Goal: Information Seeking & Learning: Compare options

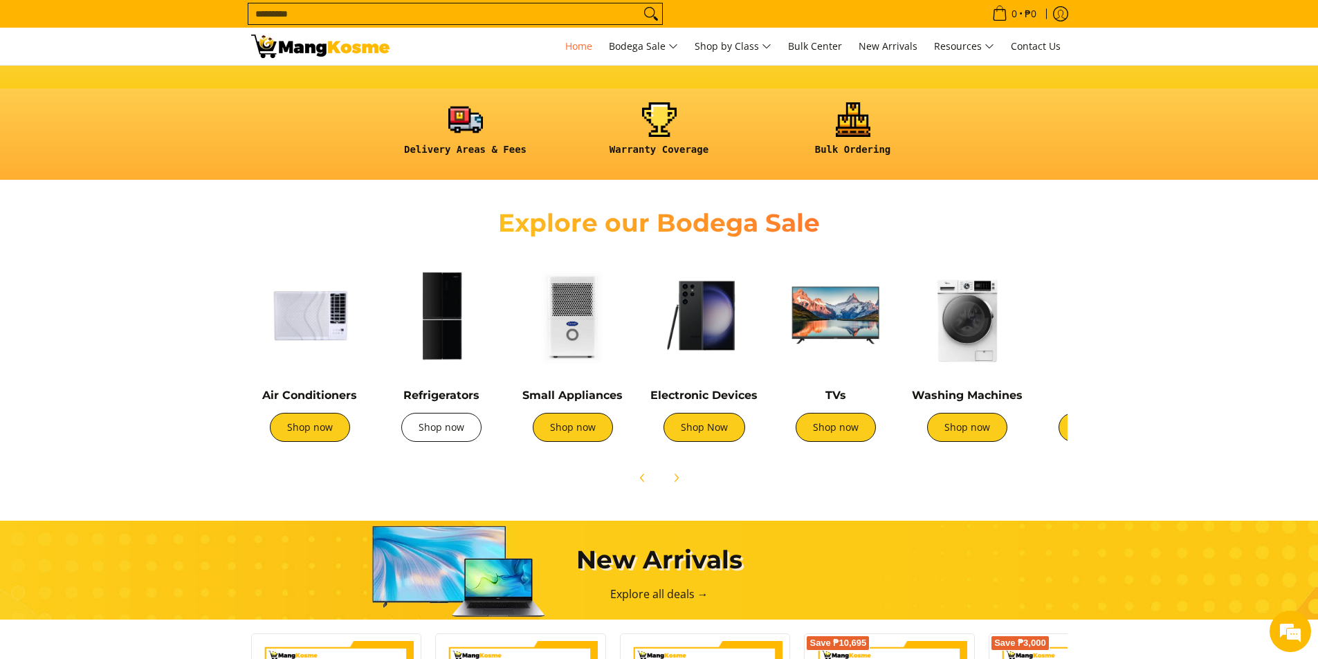
click at [465, 434] on link "Shop now" at bounding box center [441, 427] width 80 height 29
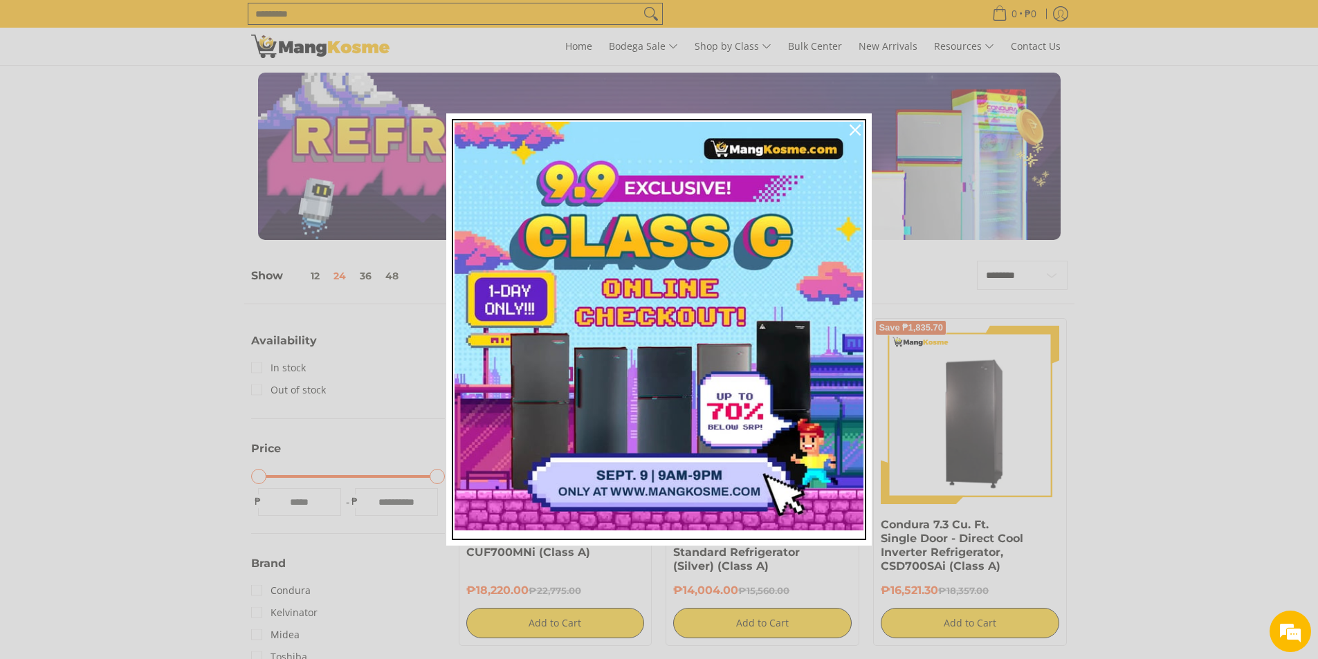
click at [717, 396] on img "Marketing offer form" at bounding box center [658, 326] width 409 height 409
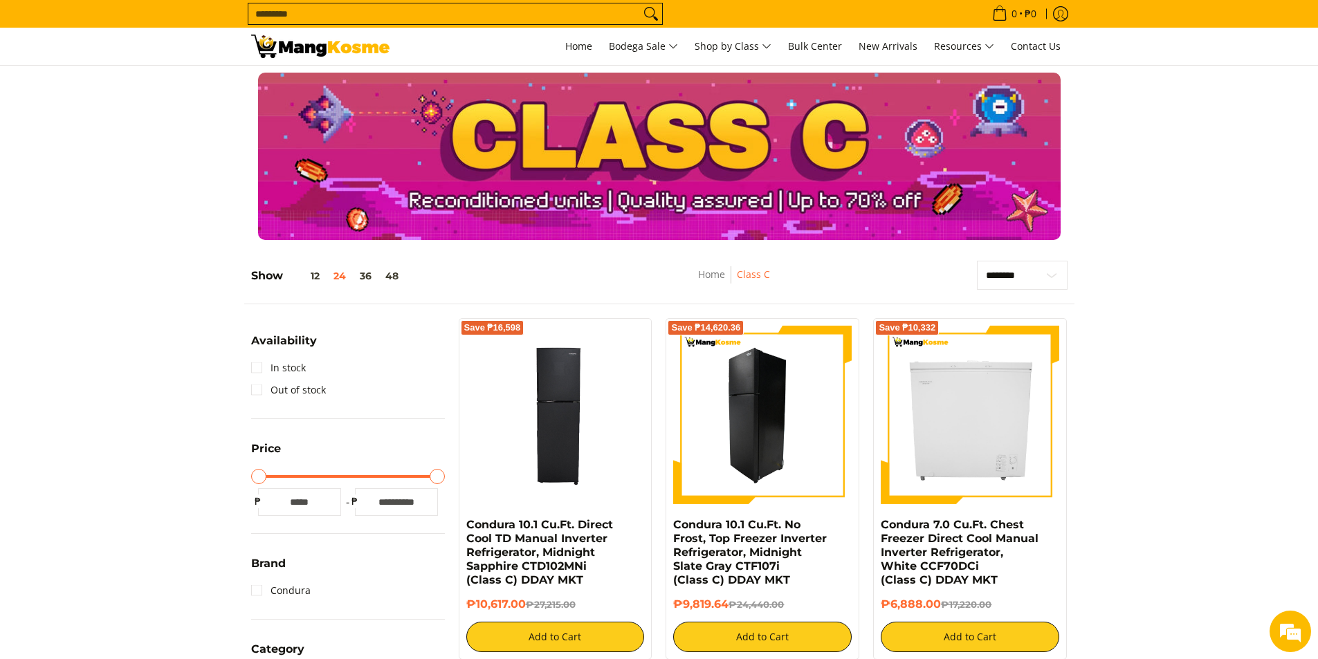
click at [797, 457] on img at bounding box center [762, 415] width 178 height 178
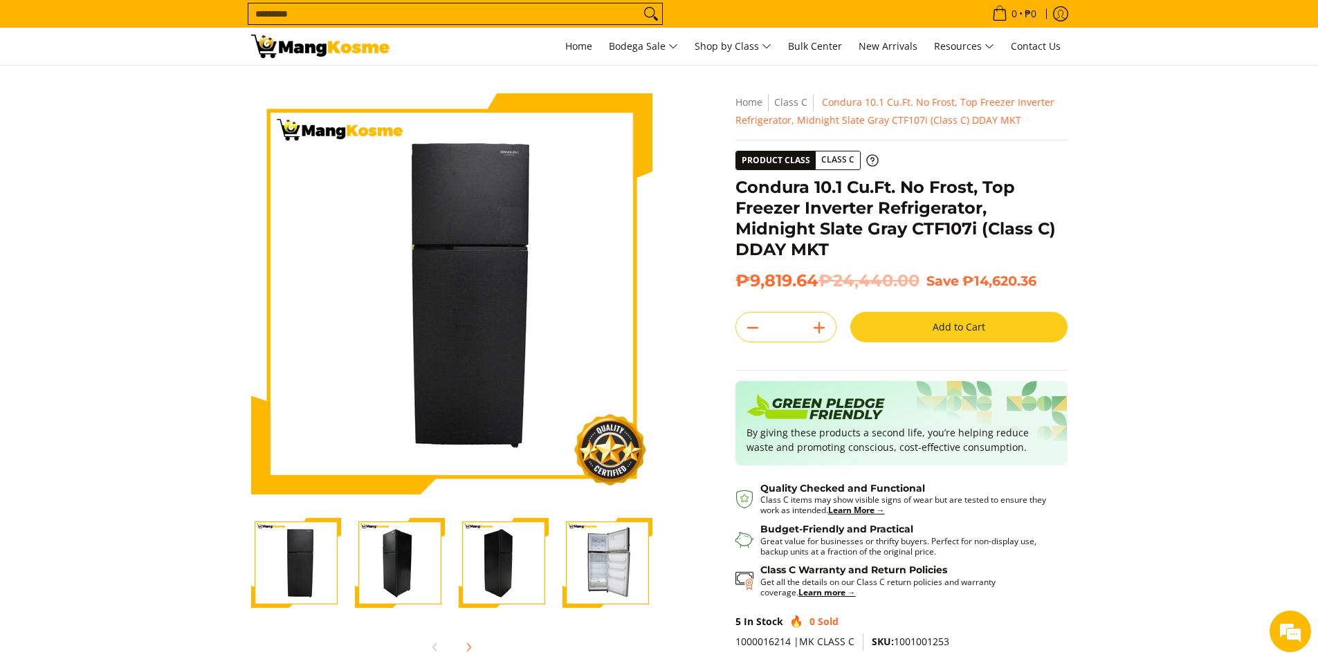
click at [622, 557] on img "Condura 10.1 Cu.Ft. No Frost, Top Freezer Inverter Refrigerator, Midnight Slate…" at bounding box center [607, 563] width 90 height 90
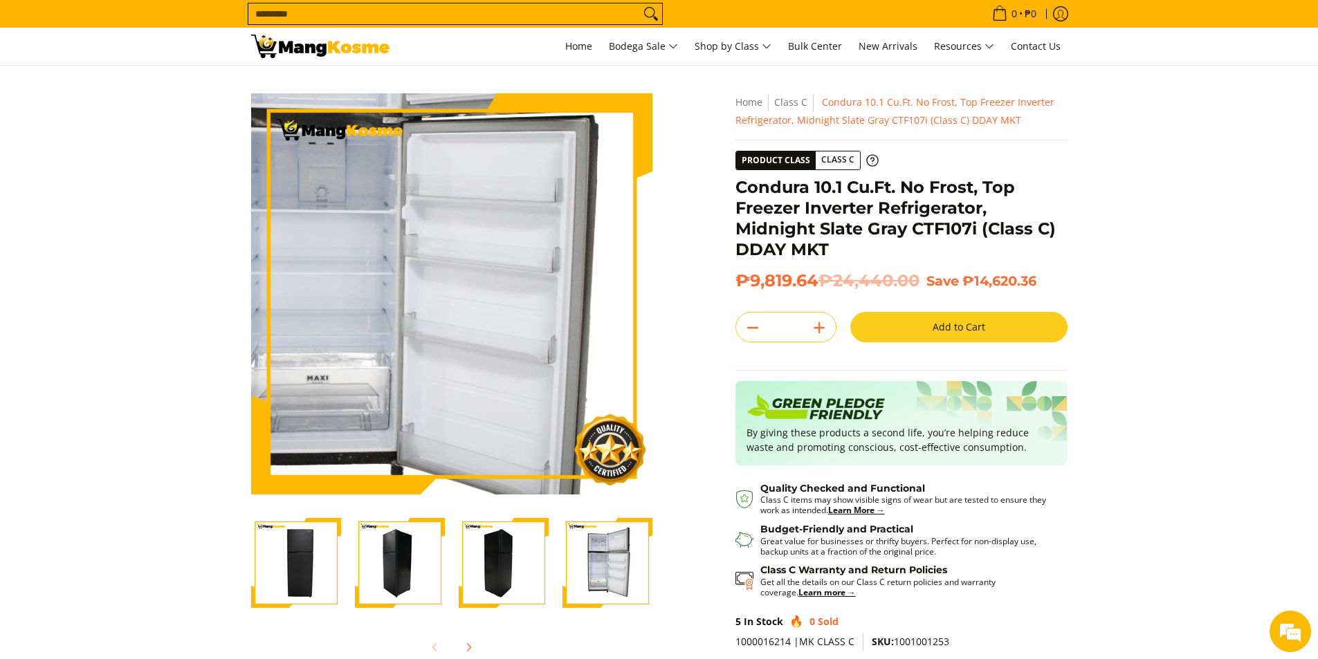
click at [479, 333] on img at bounding box center [451, 293] width 401 height 401
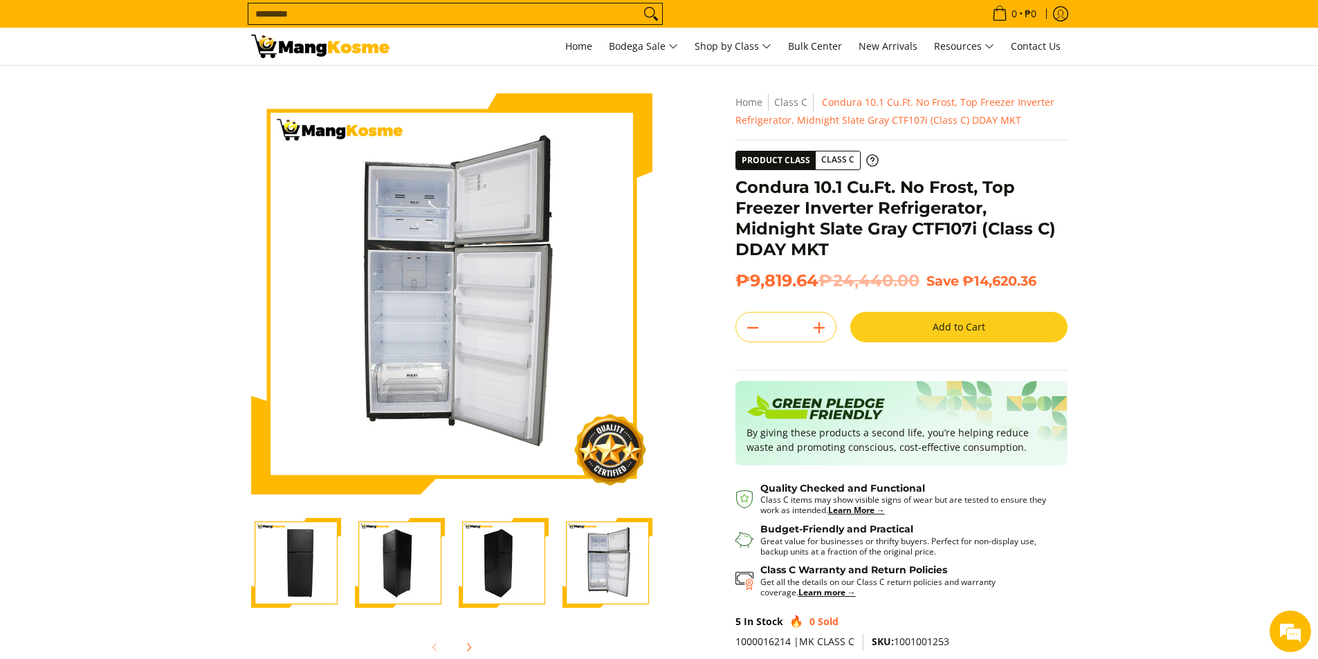
click at [1199, 416] on section "Skip to Main Content Enable zoom Disable zoom Enable zoom Disable zoom Enable z…" at bounding box center [659, 398] width 1318 height 664
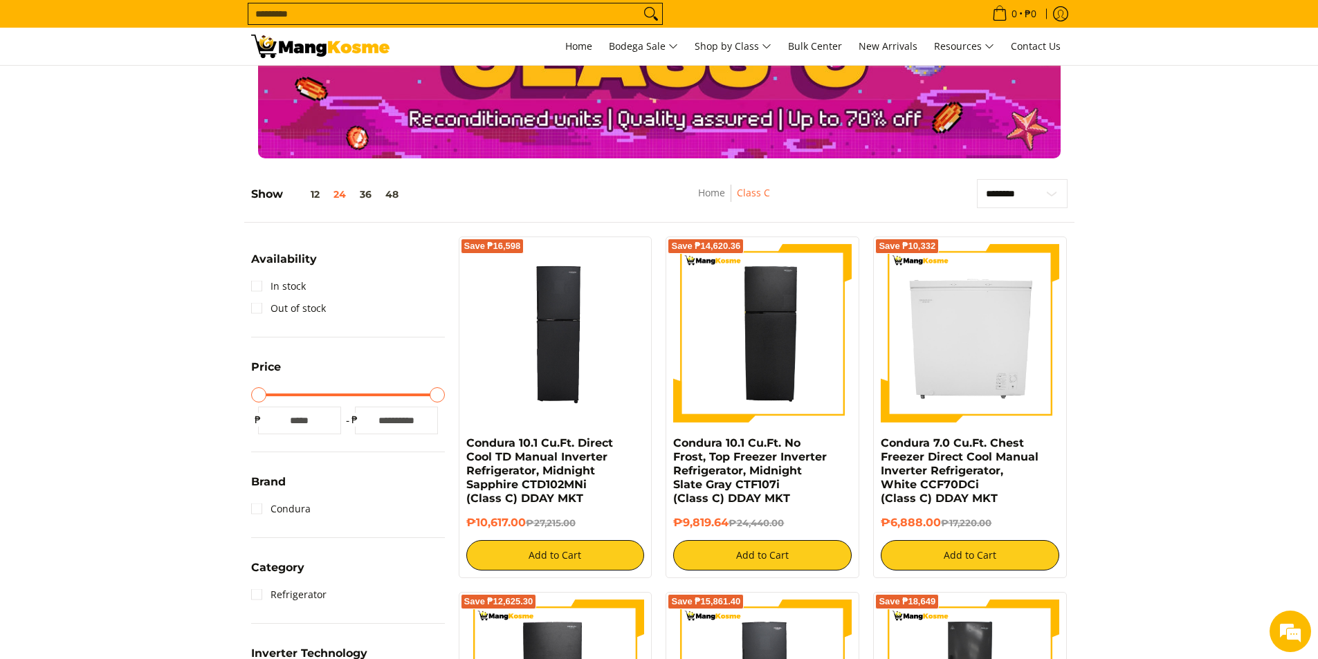
scroll to position [116, 0]
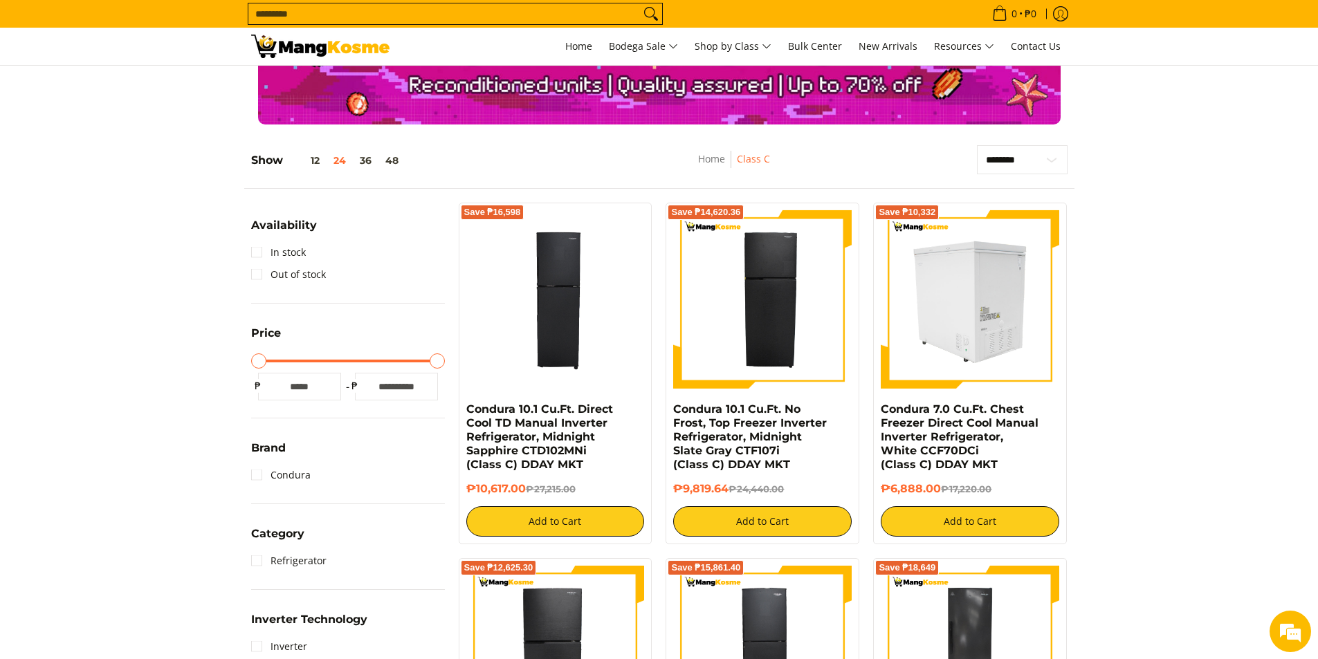
click at [990, 317] on img at bounding box center [969, 299] width 178 height 178
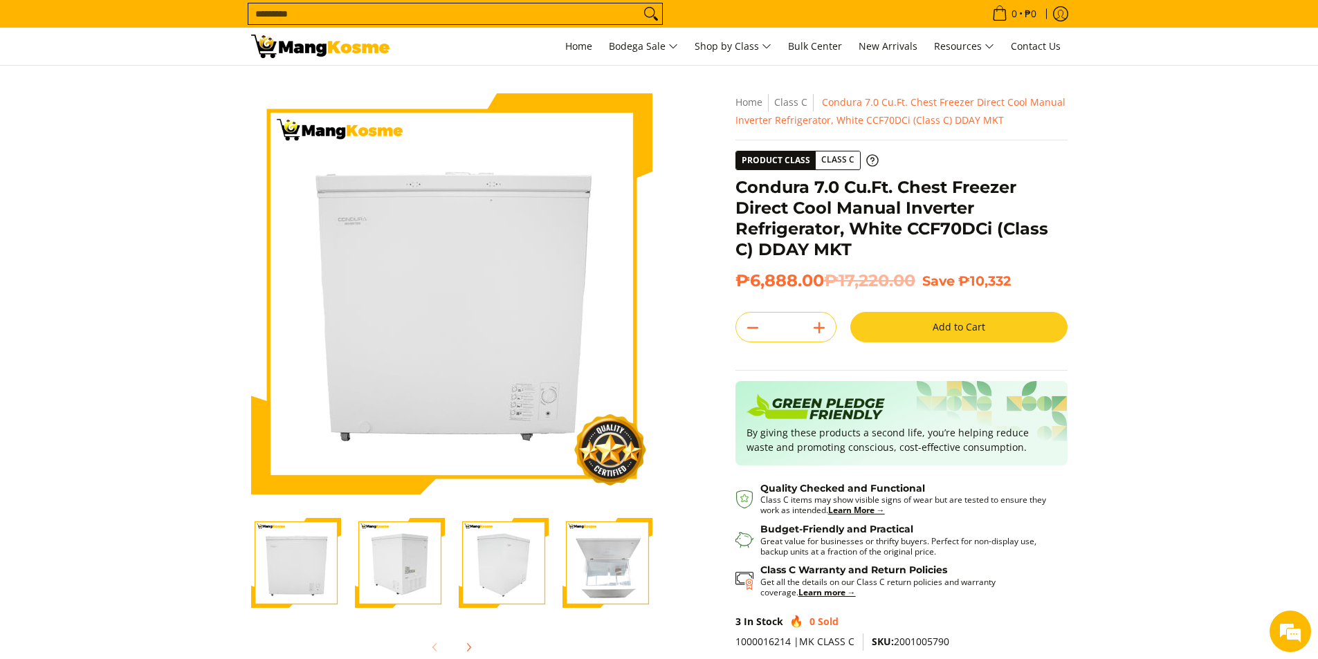
click at [617, 573] on img "Condura 7.0 Cu.Ft. Chest Freezer Direct Cool Manual Inverter Refrigerator, Whit…" at bounding box center [607, 563] width 90 height 90
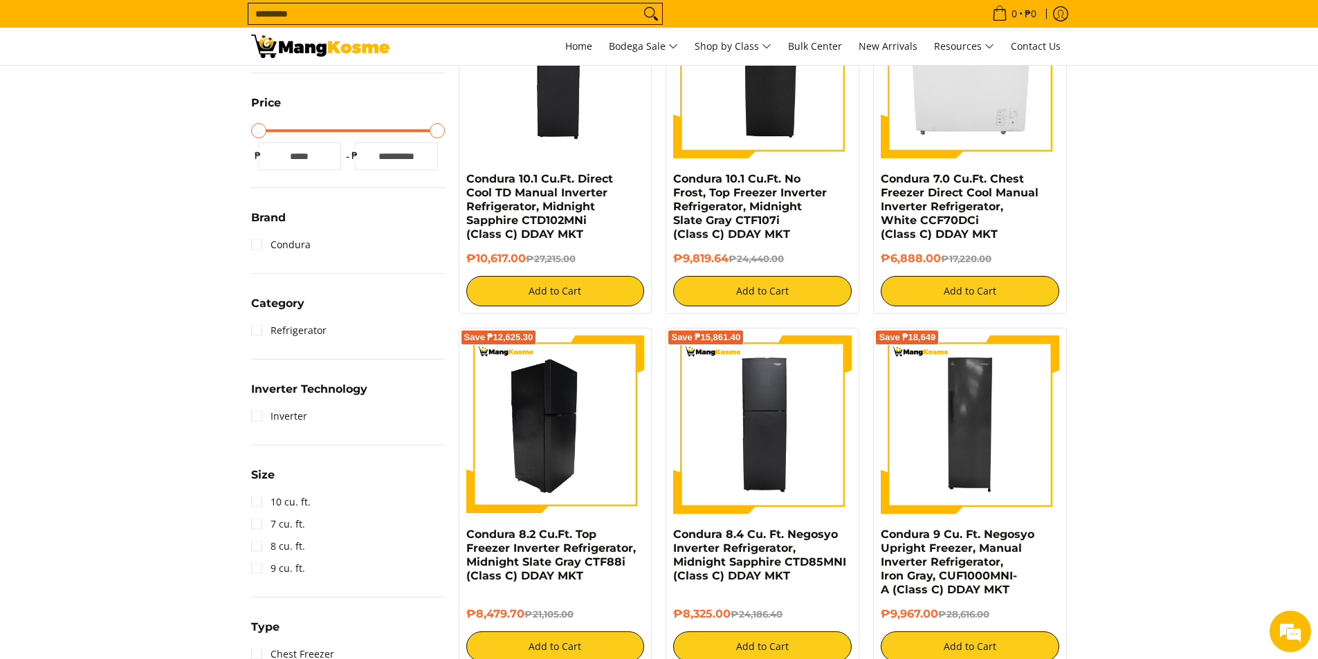
click at [601, 456] on img at bounding box center [555, 424] width 178 height 178
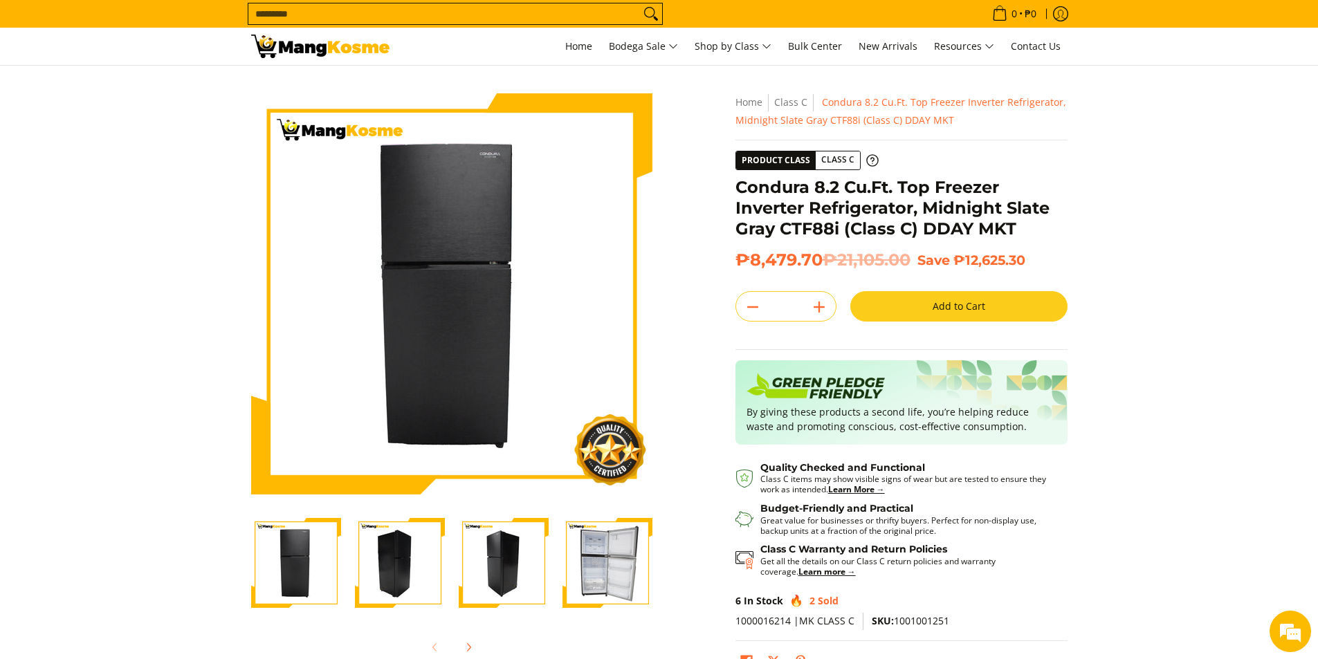
click at [589, 566] on img "Condura 8.2 Cu.Ft. Top Freezer Inverter Refrigerator, Midnight Slate Gray CTF88…" at bounding box center [607, 563] width 90 height 90
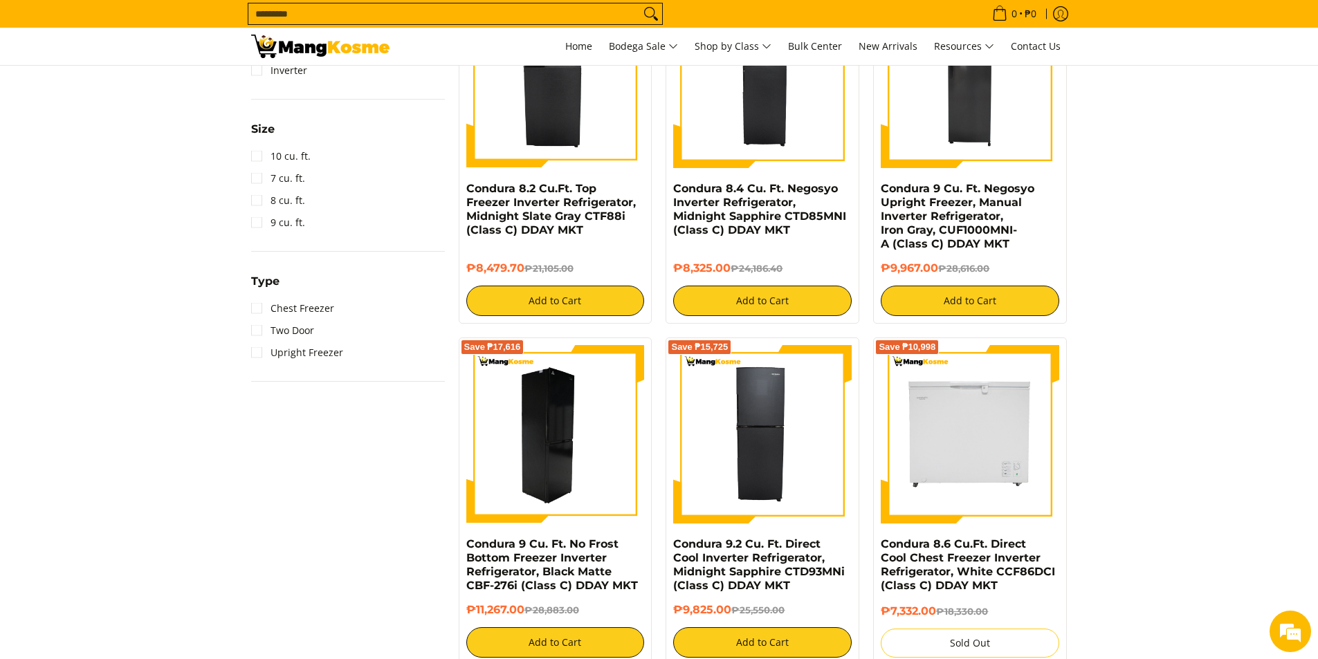
click at [613, 455] on img at bounding box center [555, 434] width 178 height 178
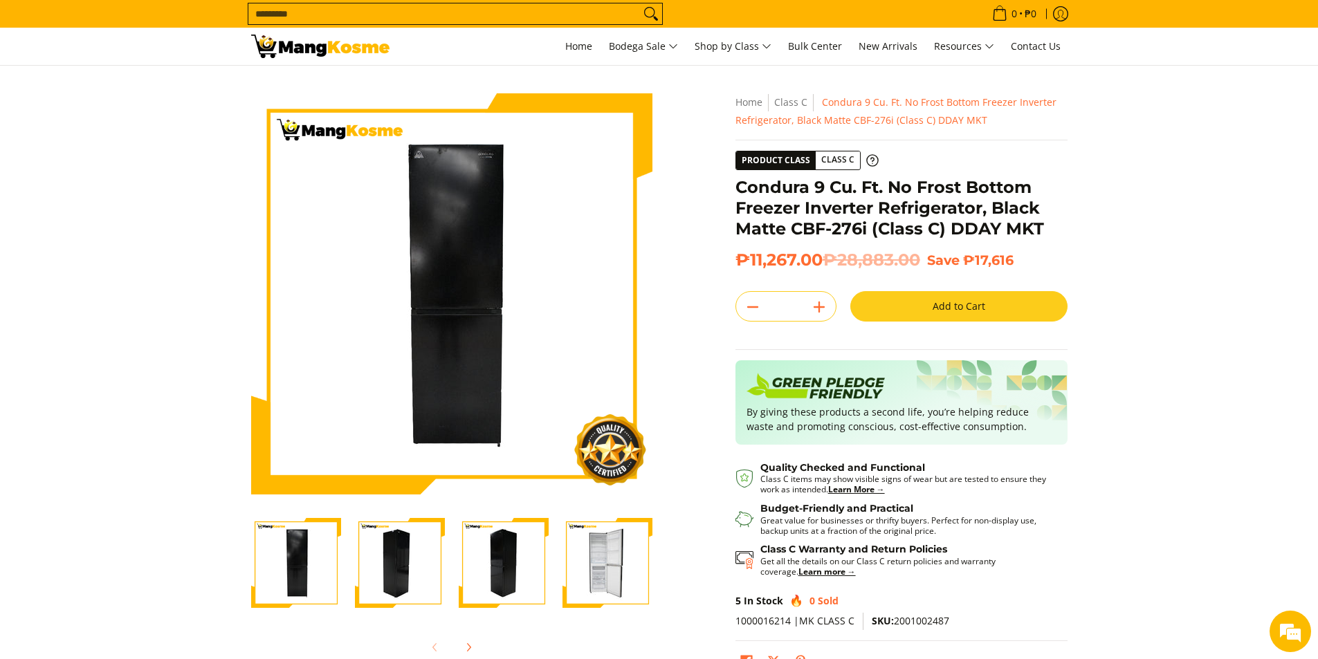
click at [605, 575] on img "Condura 9 Cu. Ft. No Frost Bottom Freezer Inverter Refrigerator, Black Matte CB…" at bounding box center [607, 563] width 90 height 90
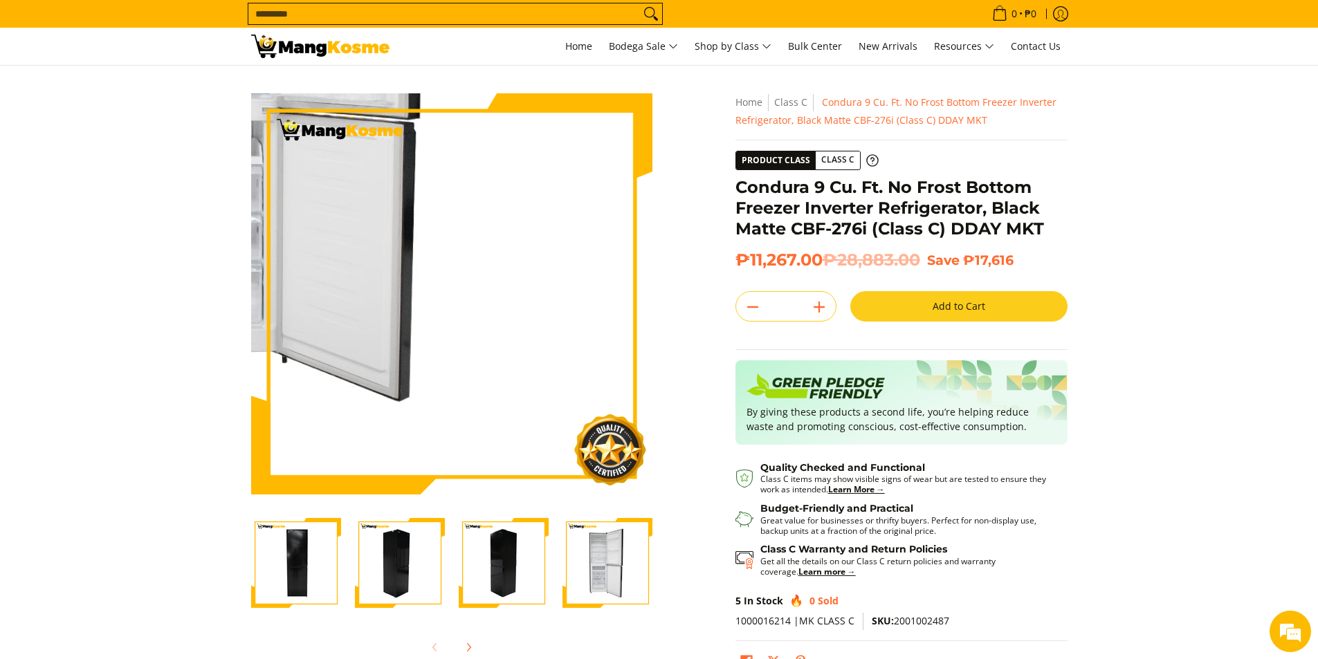
click at [535, 400] on img at bounding box center [451, 293] width 401 height 401
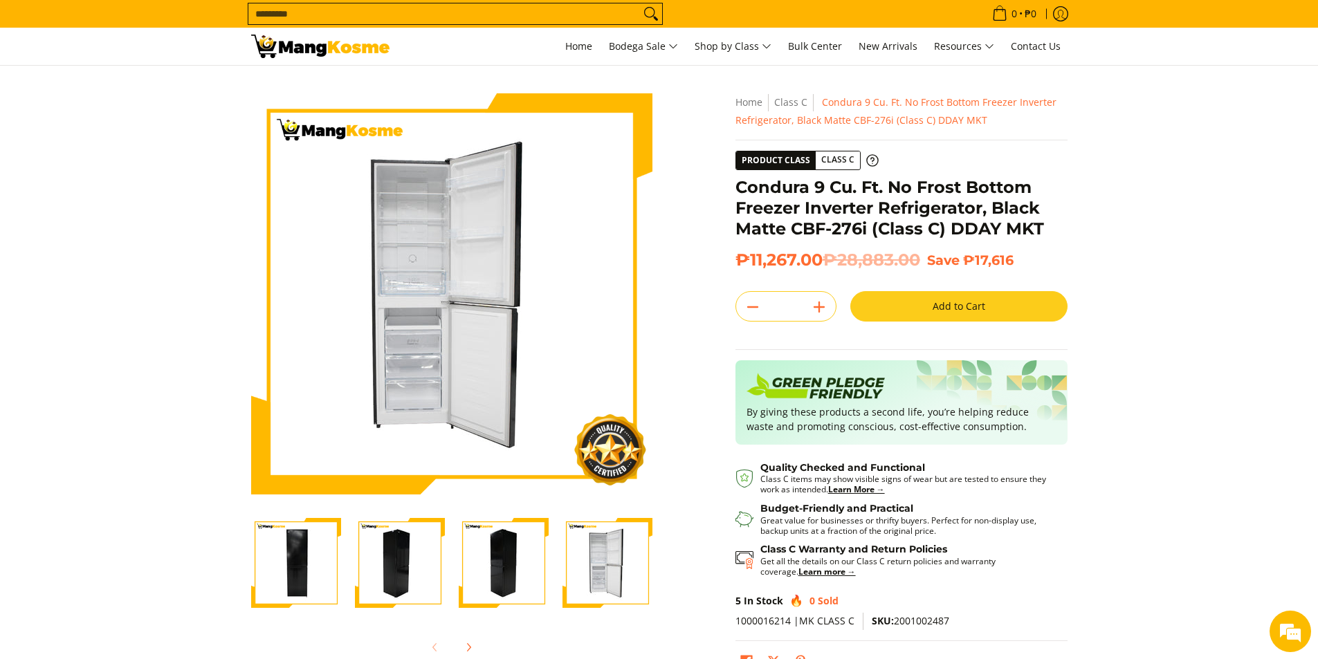
scroll to position [230, 0]
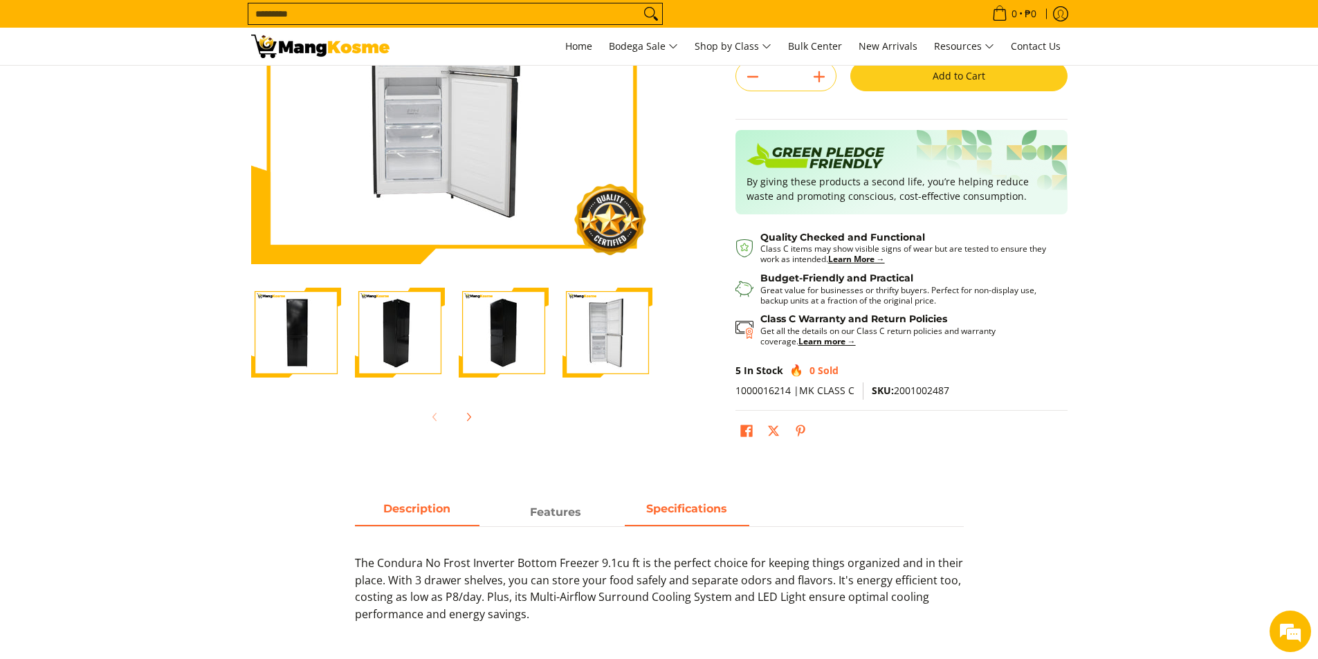
click at [653, 504] on strong "Specifications" at bounding box center [686, 508] width 81 height 13
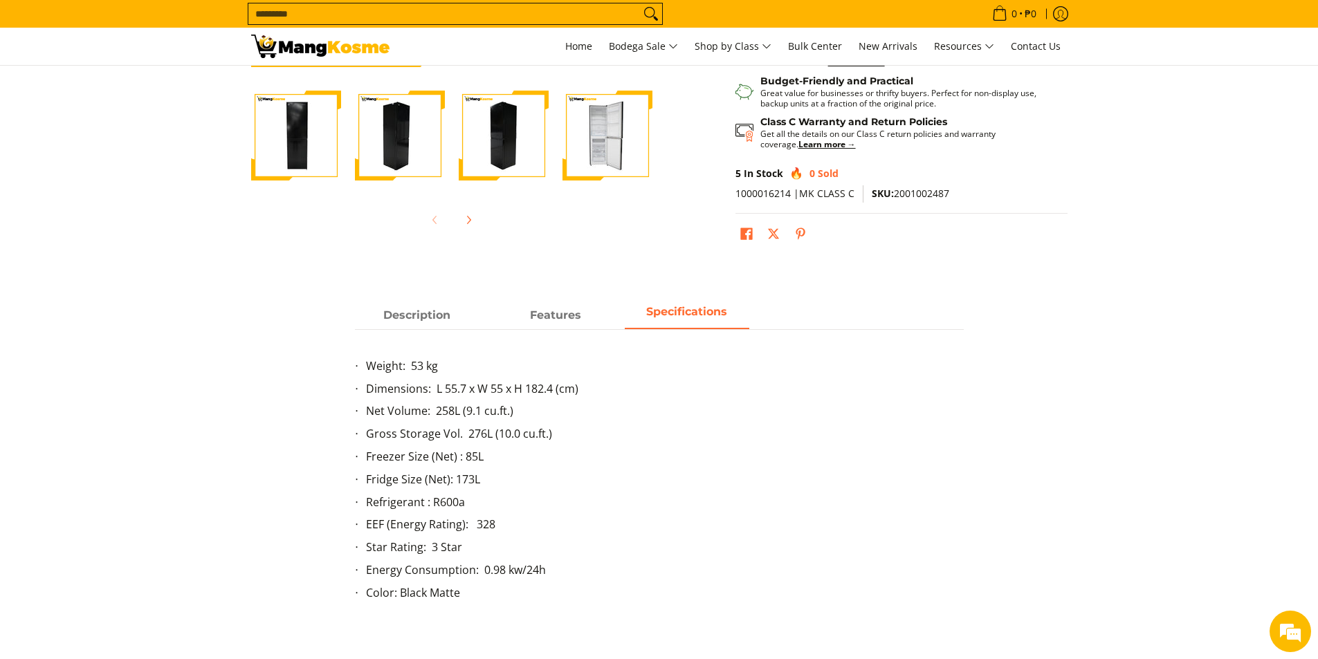
scroll to position [461, 0]
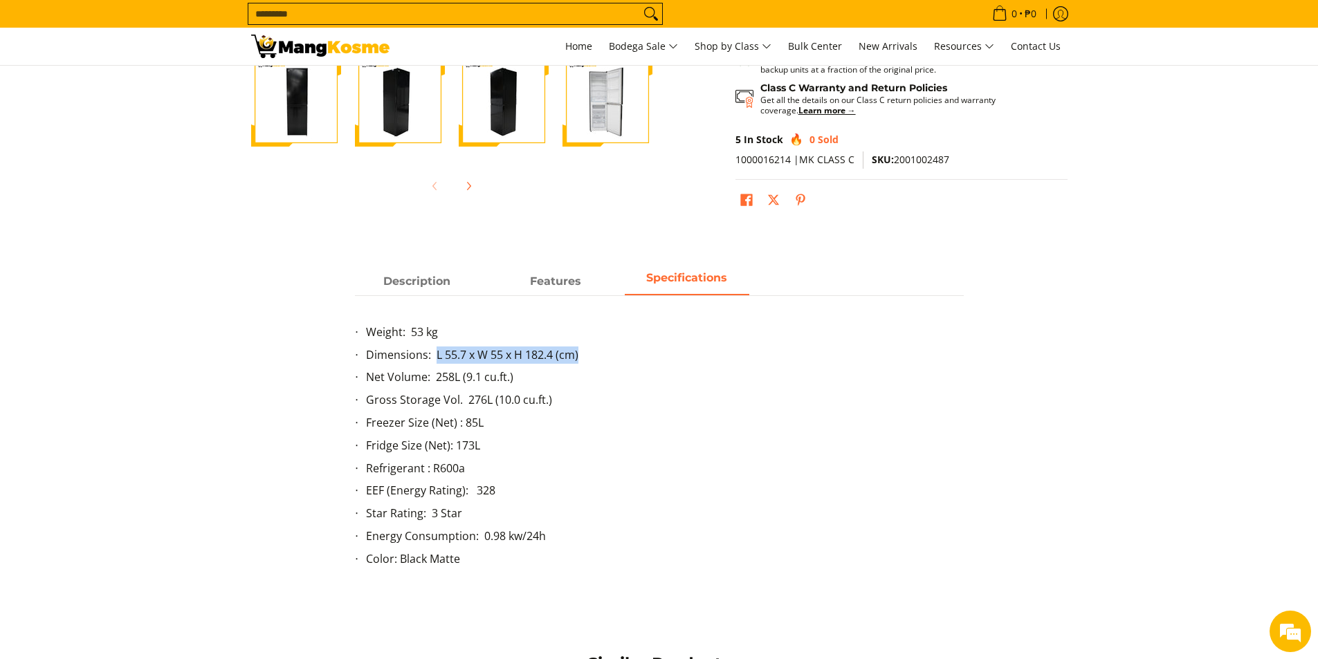
drag, startPoint x: 434, startPoint y: 355, endPoint x: 579, endPoint y: 365, distance: 144.9
click at [579, 365] on li "Dimensions: L 55.7 x W 55 x H 182.4 (cm)" at bounding box center [665, 358] width 598 height 23
copy li "L 55.7 x W 55 x H 182.4 (cm)"
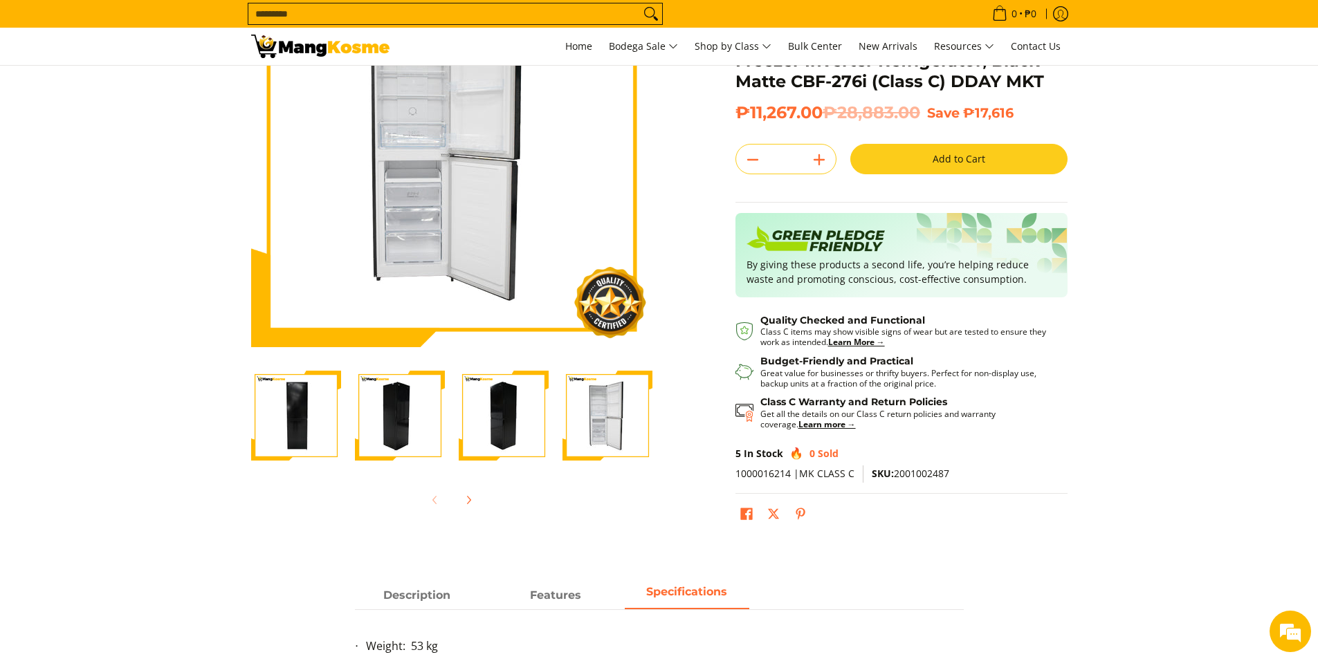
scroll to position [0, 0]
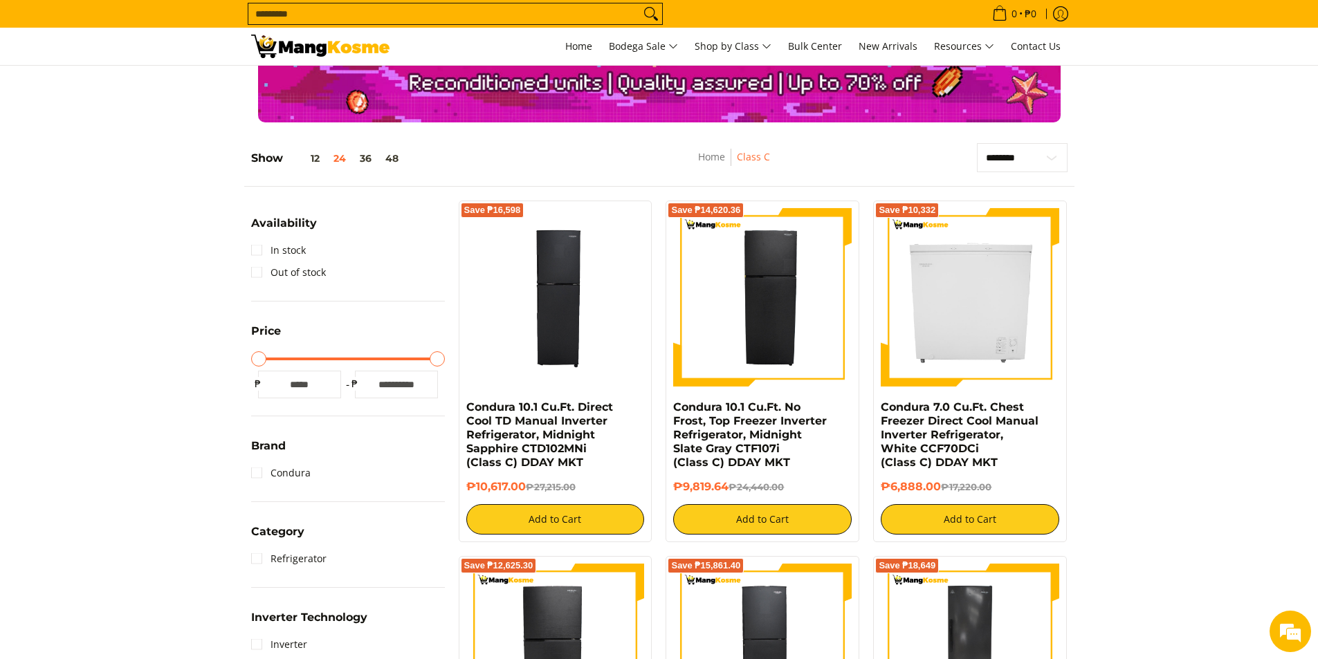
scroll to position [116, 0]
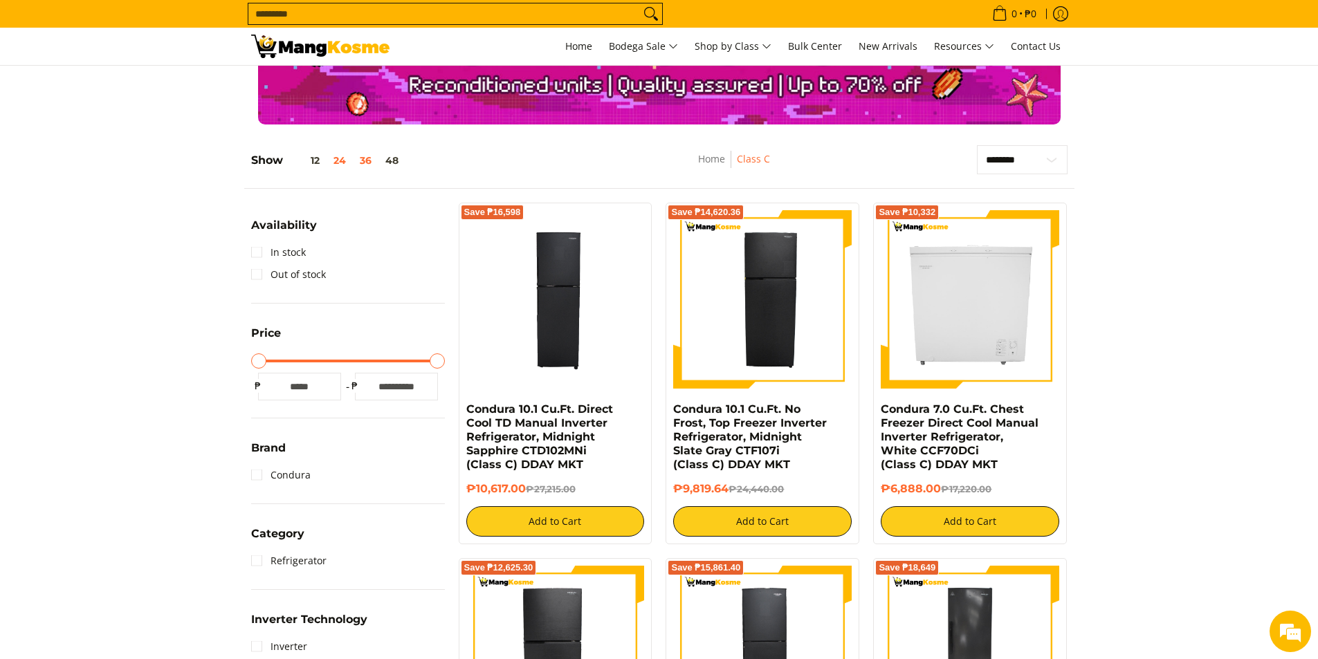
click at [365, 162] on button "36" at bounding box center [366, 160] width 26 height 11
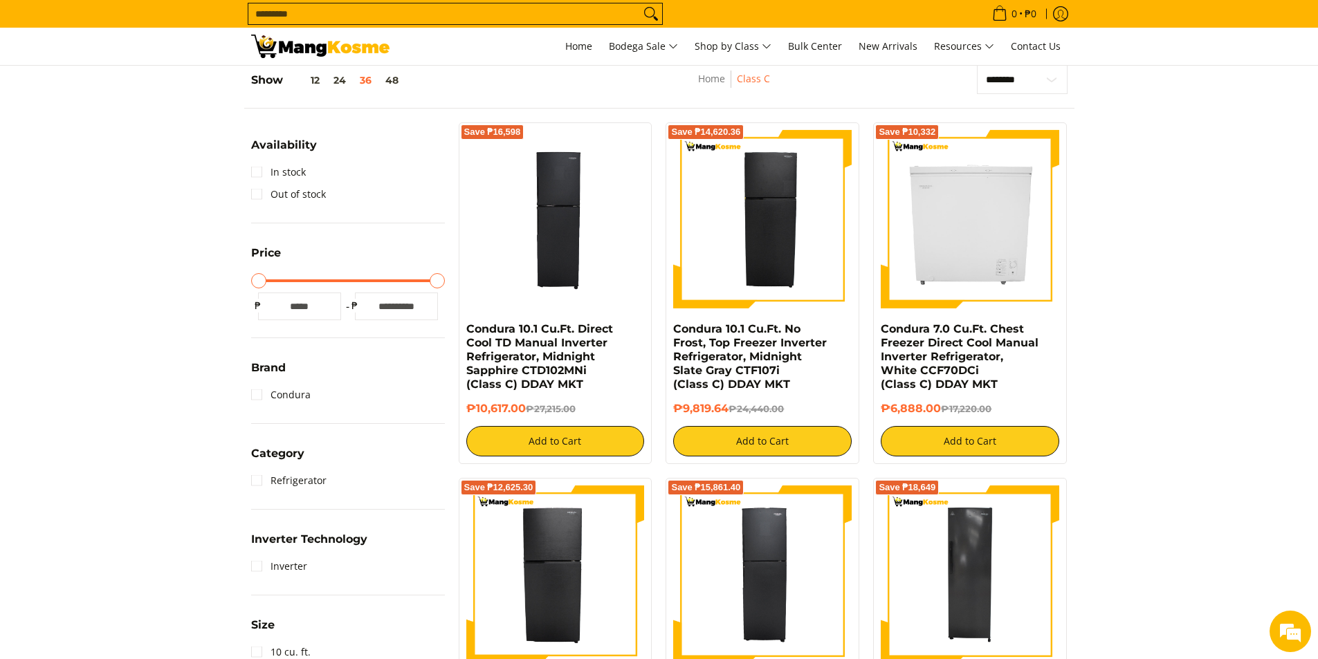
scroll to position [0, 0]
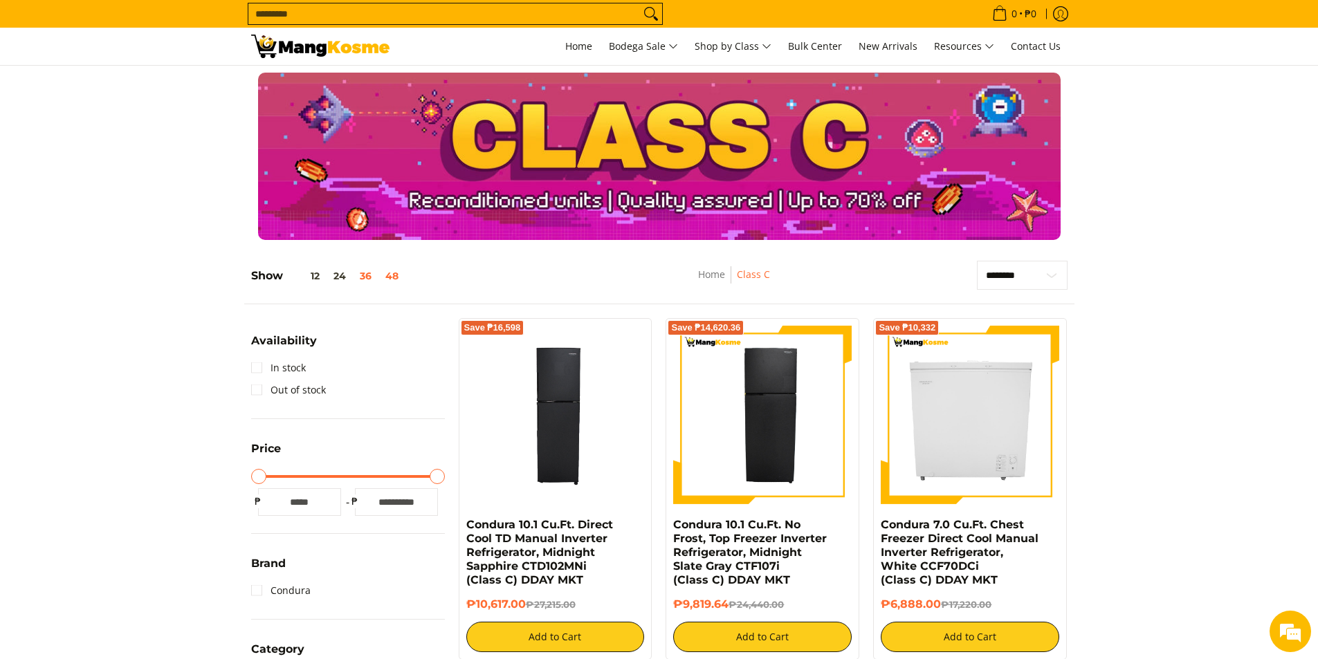
click at [389, 271] on button "48" at bounding box center [391, 275] width 27 height 11
click at [572, 44] on span "Home" at bounding box center [578, 45] width 27 height 13
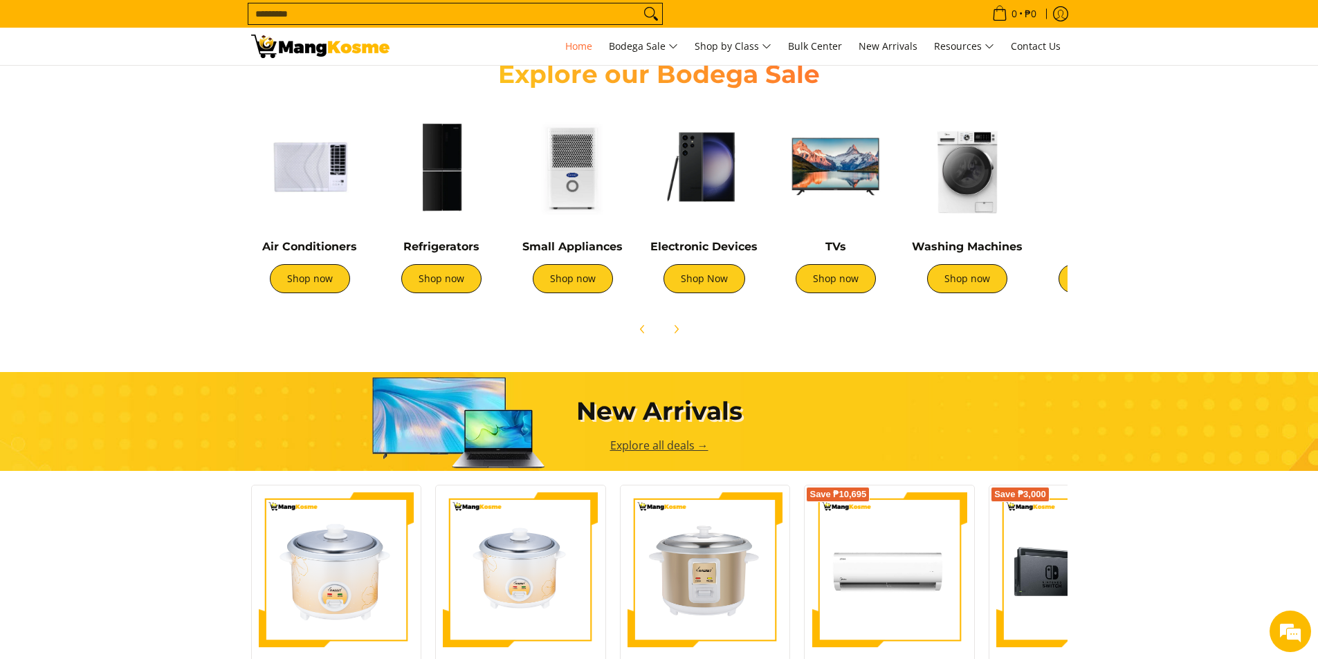
scroll to position [459, 0]
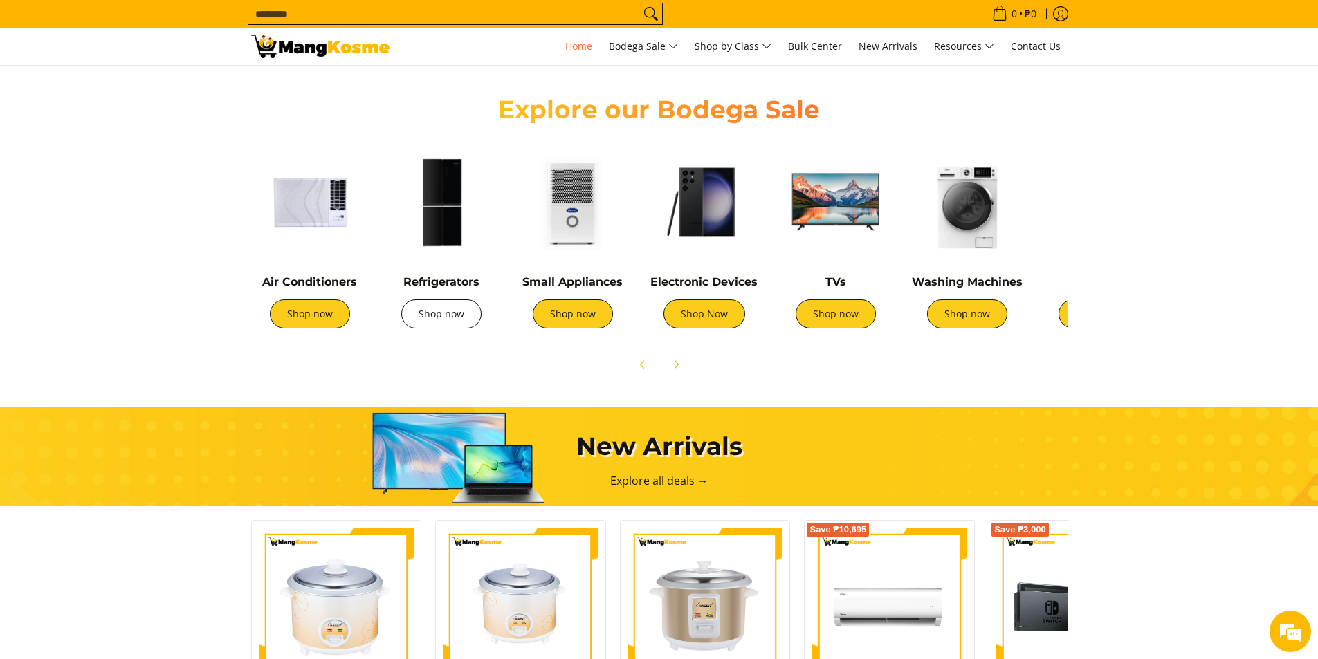
click at [463, 321] on link "Shop now" at bounding box center [441, 313] width 80 height 29
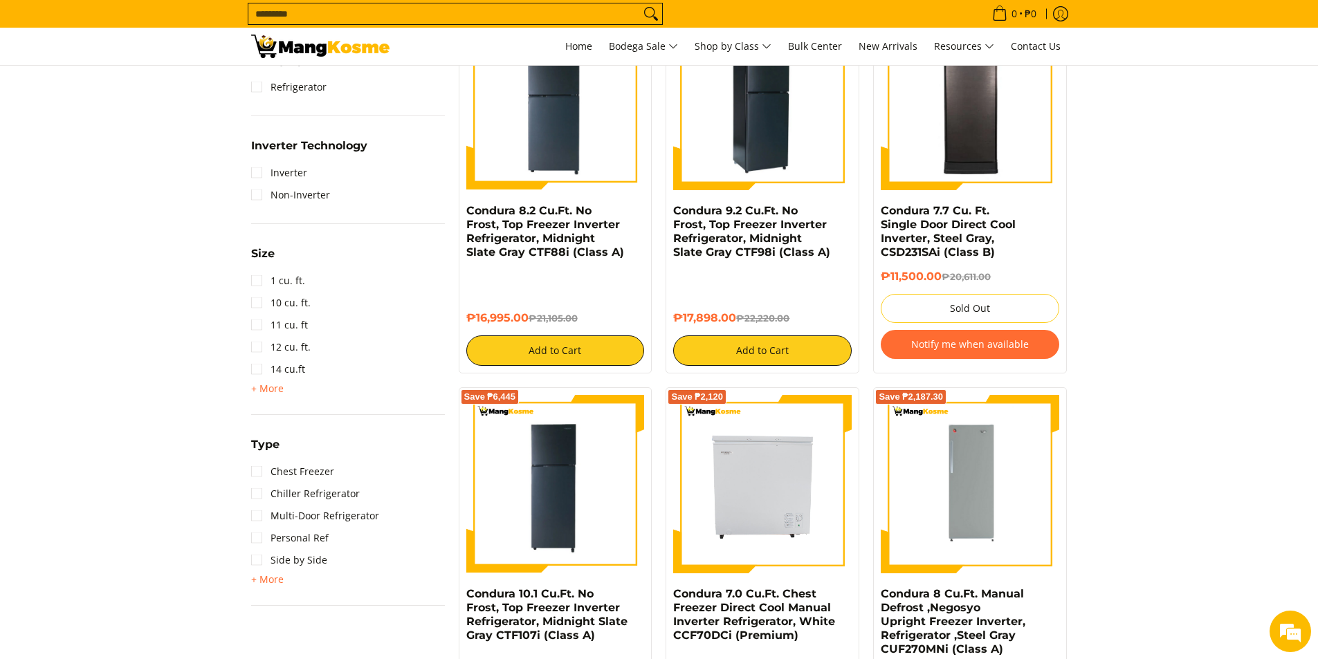
scroll to position [346, 0]
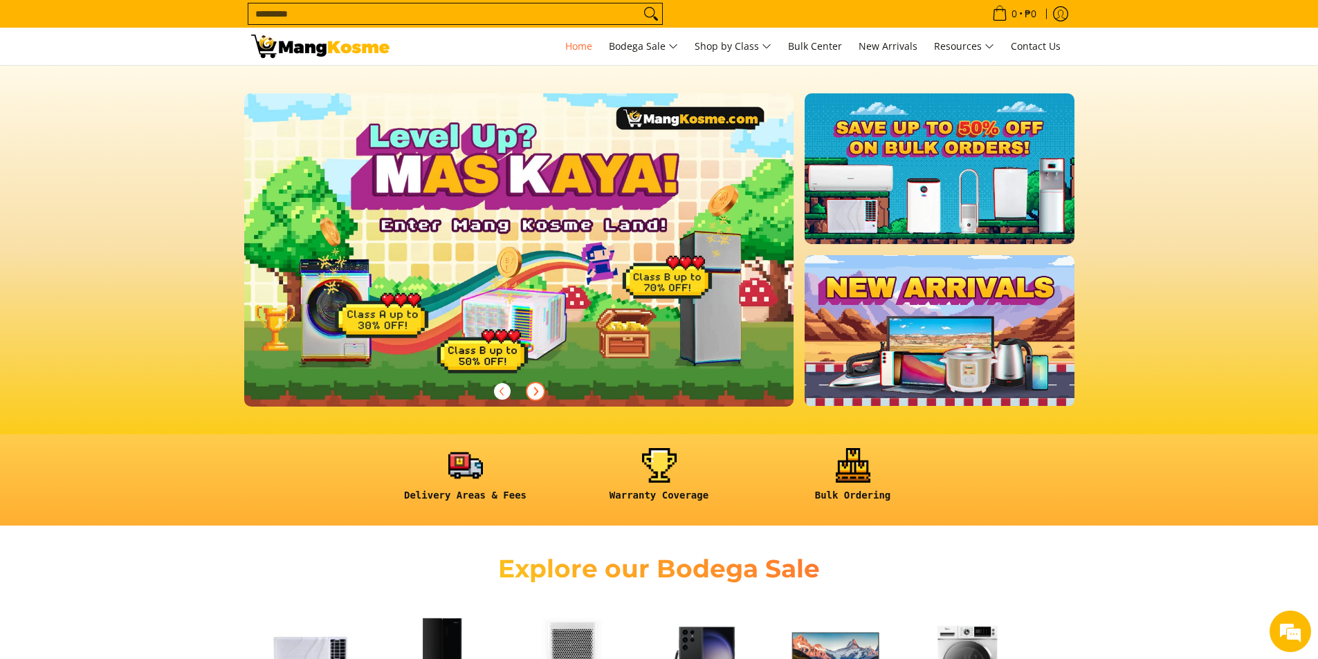
click at [539, 392] on icon "Next" at bounding box center [535, 391] width 11 height 11
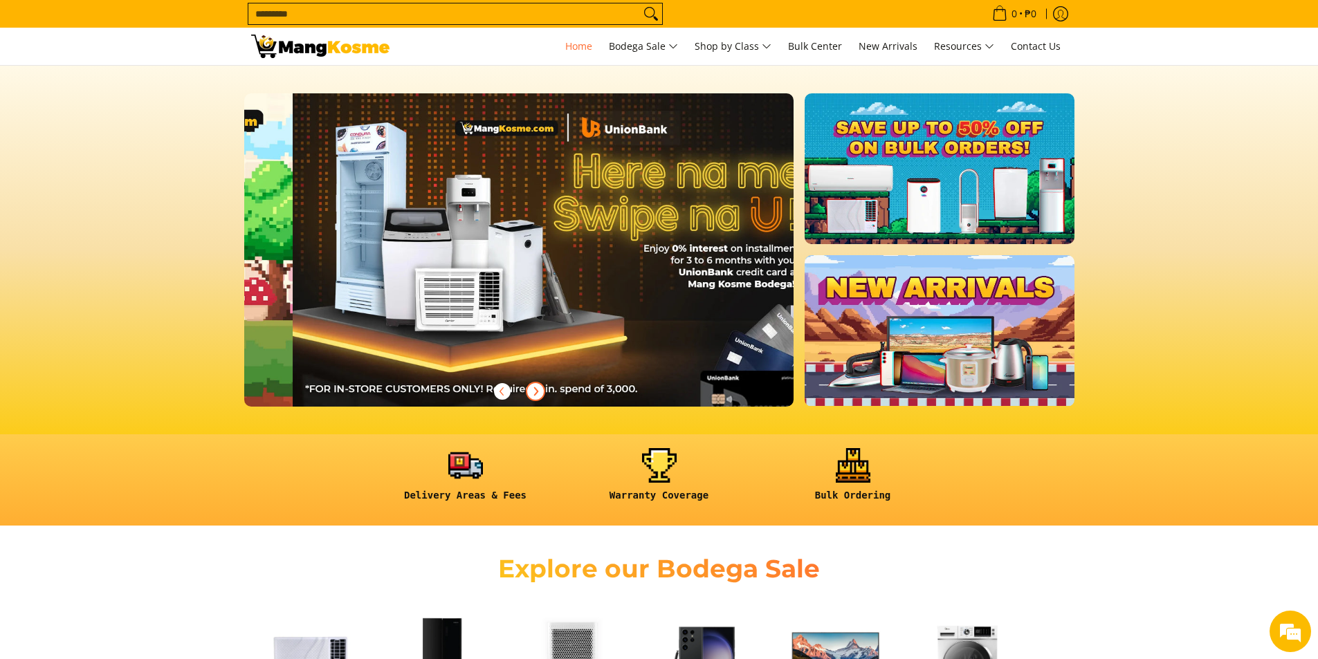
scroll to position [0, 550]
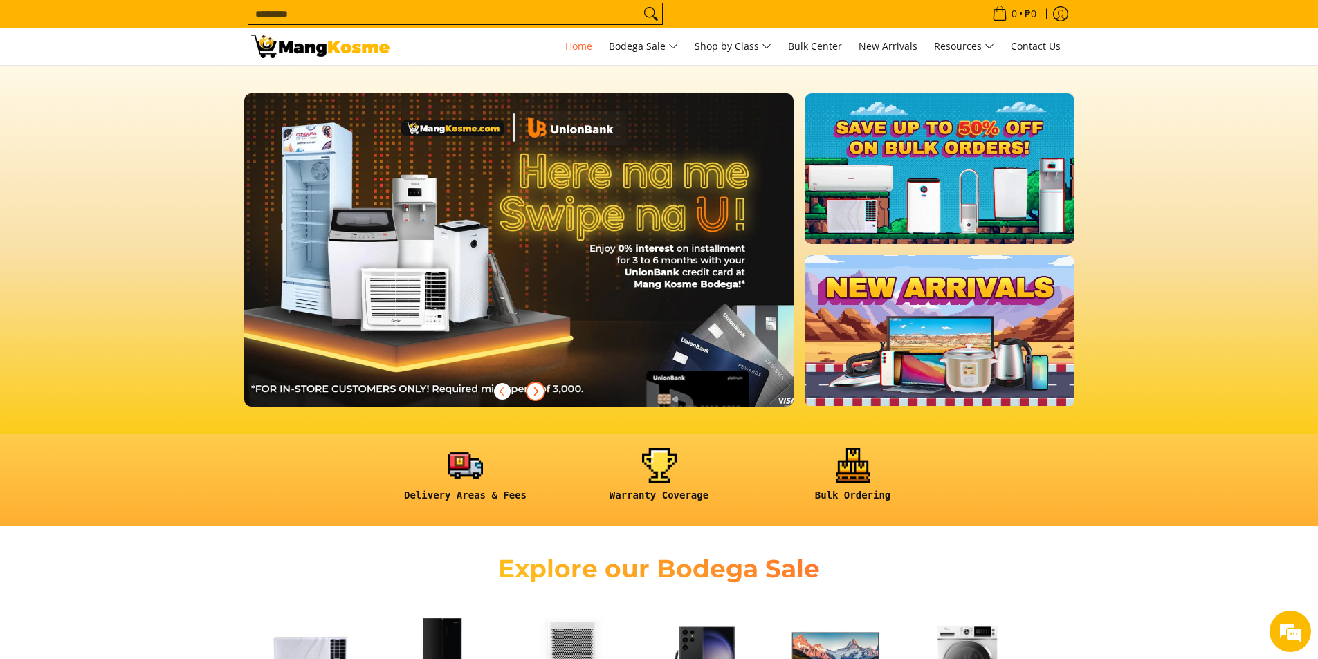
click at [539, 392] on icon "Next" at bounding box center [535, 391] width 11 height 11
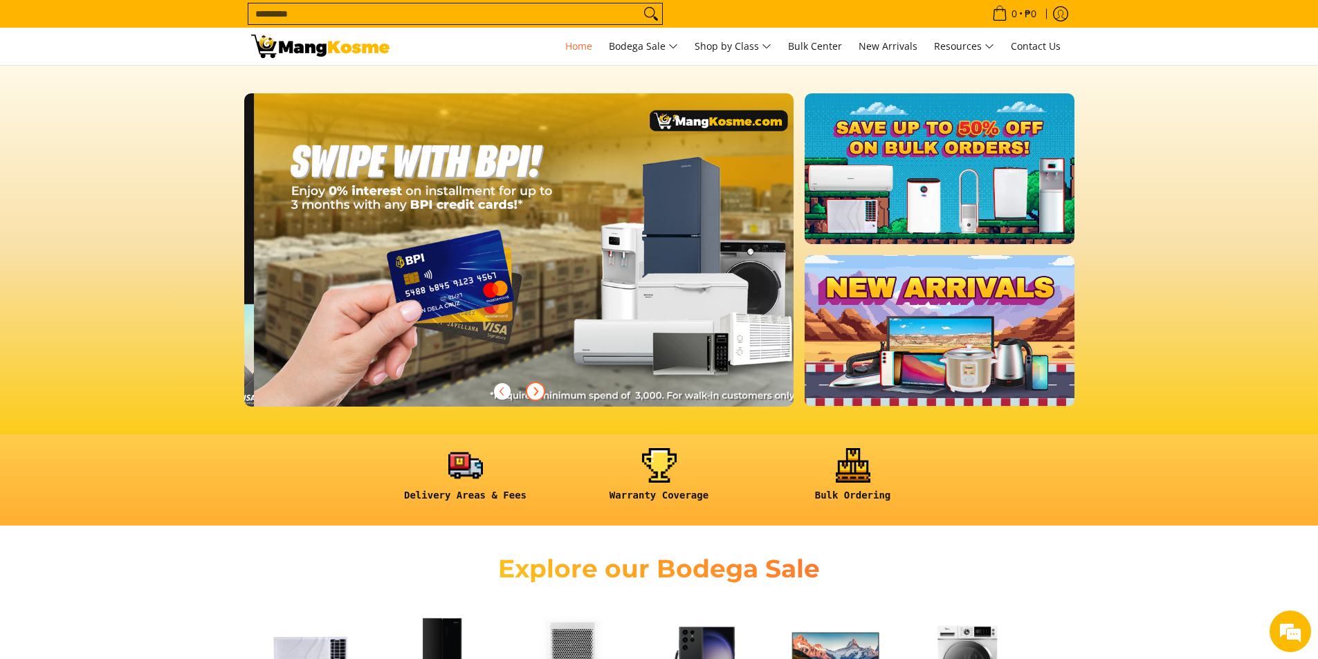
scroll to position [0, 1100]
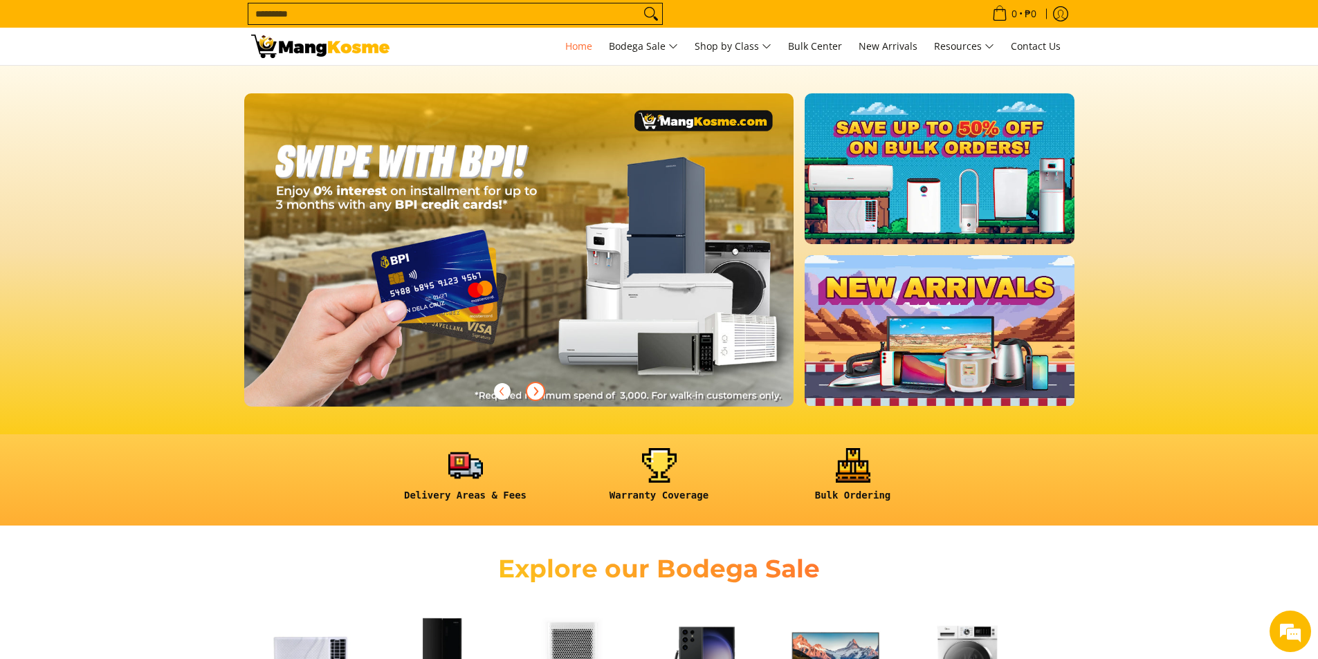
click at [539, 392] on icon "Next" at bounding box center [535, 391] width 11 height 11
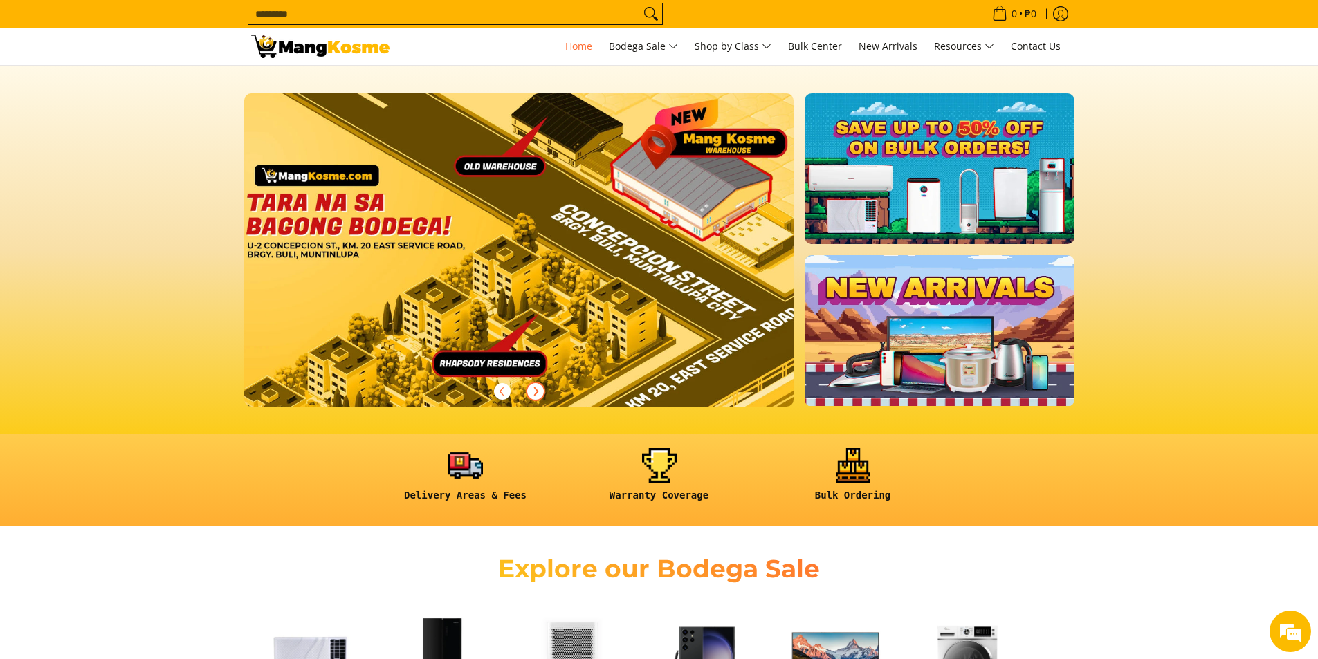
click at [539, 392] on icon "Next" at bounding box center [535, 391] width 11 height 11
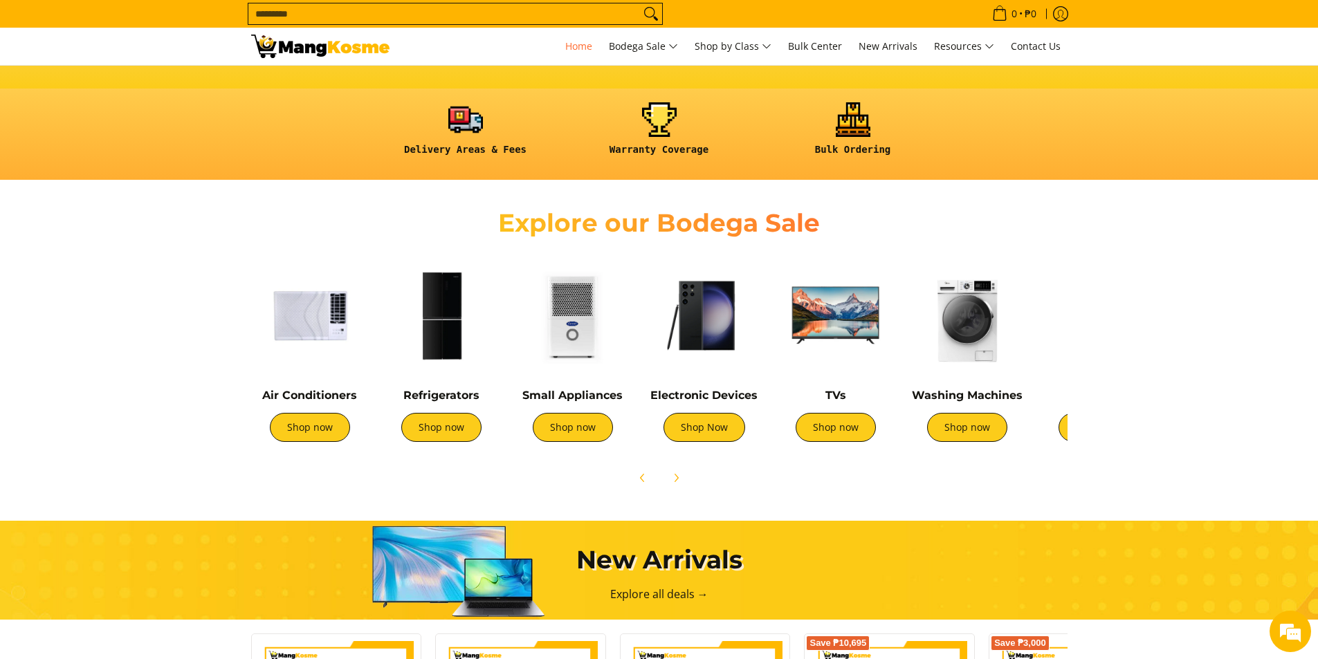
scroll to position [0, 0]
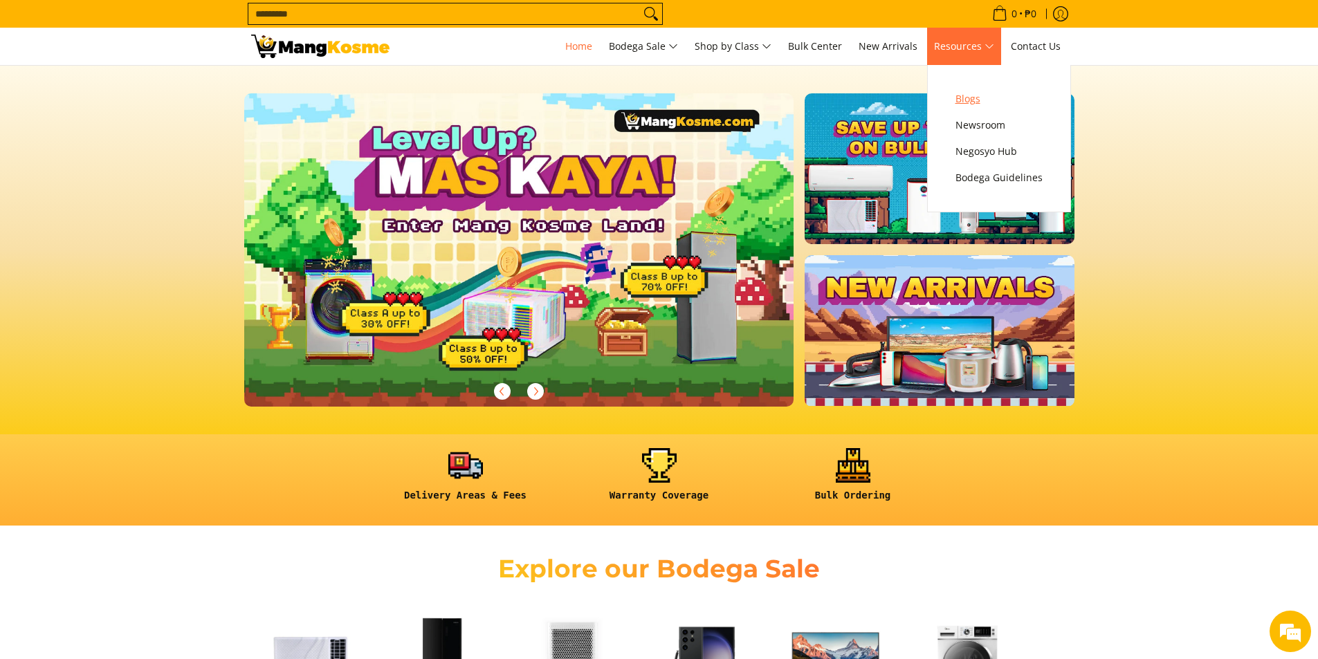
click at [961, 95] on span "Blogs" at bounding box center [998, 99] width 87 height 17
